Goal: Task Accomplishment & Management: Manage account settings

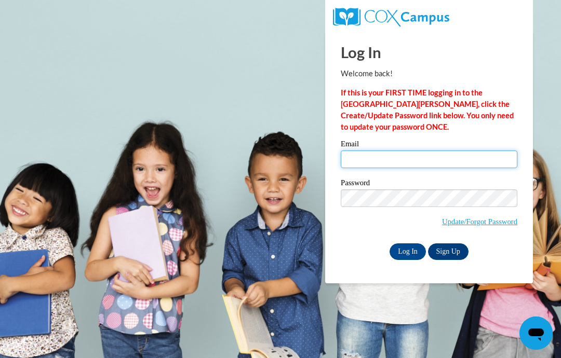
click at [358, 154] on input "Email" at bounding box center [429, 160] width 177 height 18
type input "[EMAIL_ADDRESS][DOMAIN_NAME]"
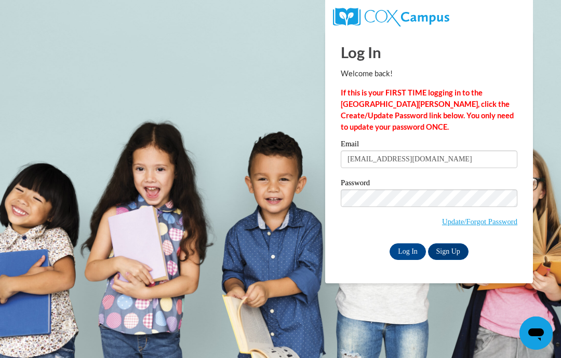
click at [404, 247] on input "Log In" at bounding box center [408, 252] width 36 height 17
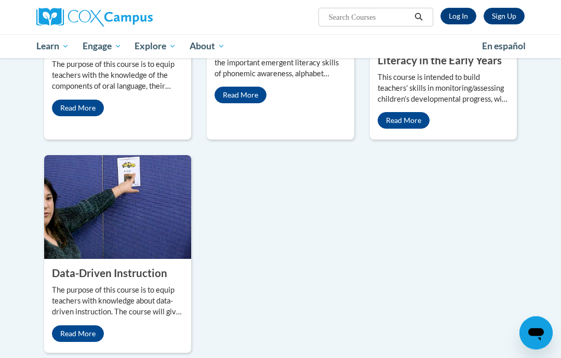
scroll to position [558, 0]
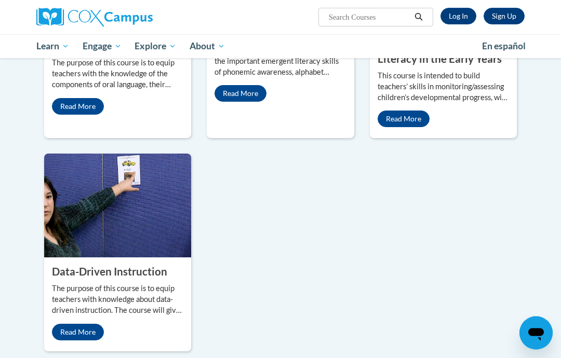
click at [67, 115] on link "Read More" at bounding box center [78, 107] width 52 height 17
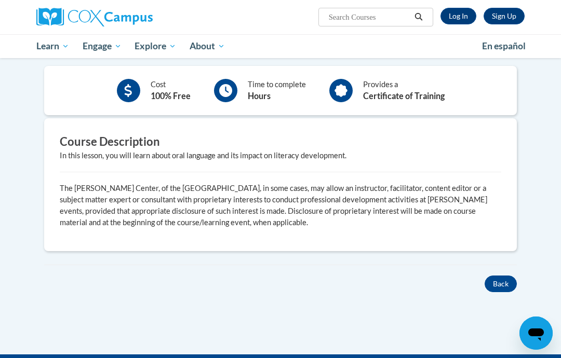
scroll to position [239, 0]
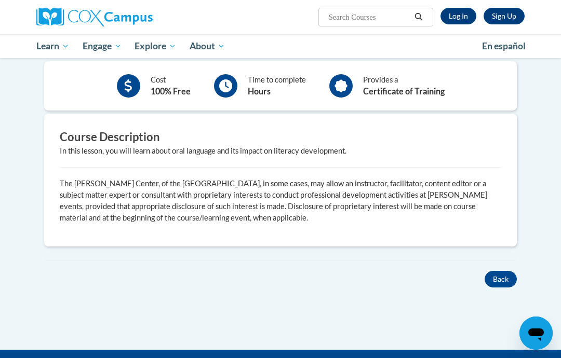
click at [497, 272] on button "Back" at bounding box center [501, 279] width 32 height 17
